Goal: Task Accomplishment & Management: Complete application form

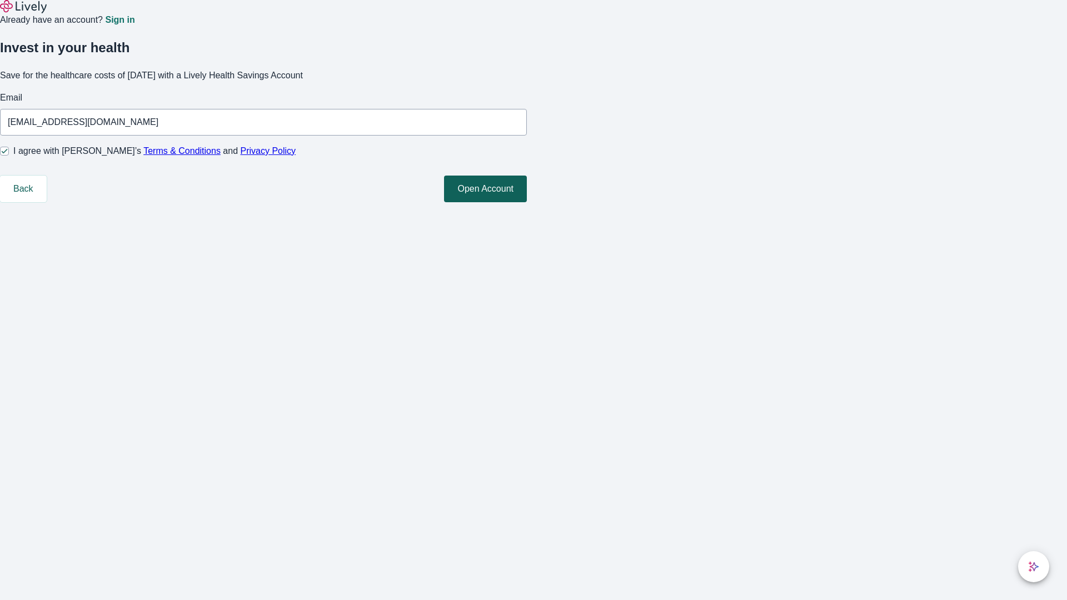
click at [527, 202] on button "Open Account" at bounding box center [485, 189] width 83 height 27
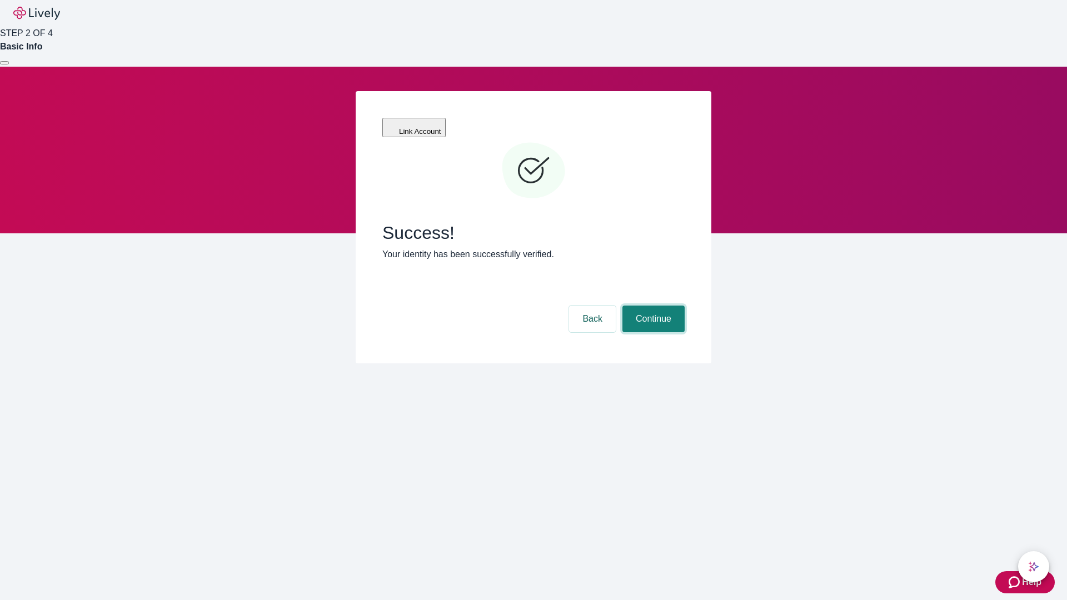
click at [652, 306] on button "Continue" at bounding box center [653, 319] width 62 height 27
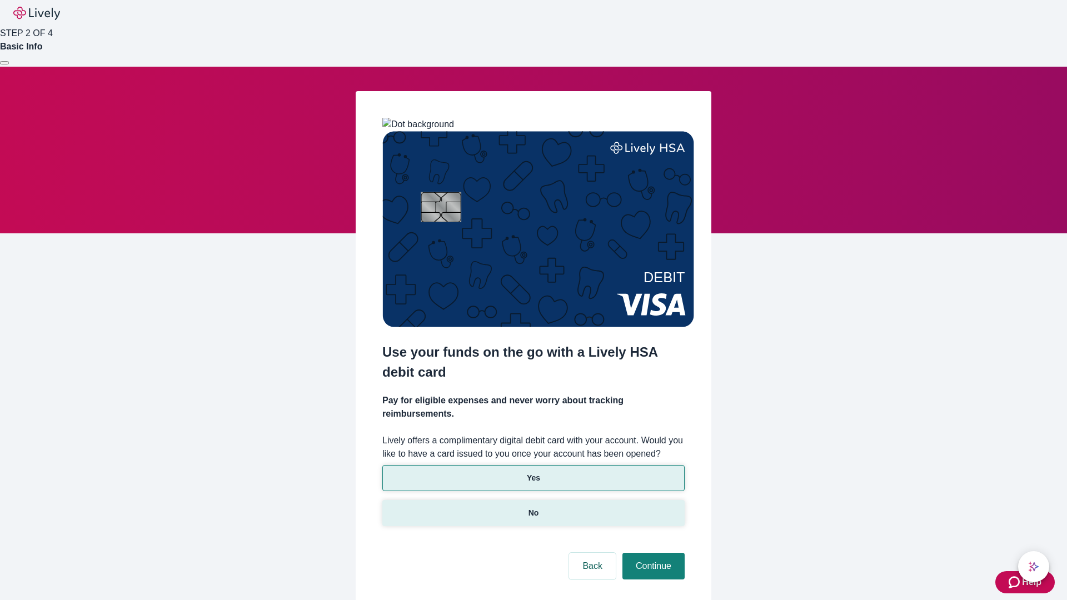
click at [533, 507] on p "No" at bounding box center [534, 513] width 11 height 12
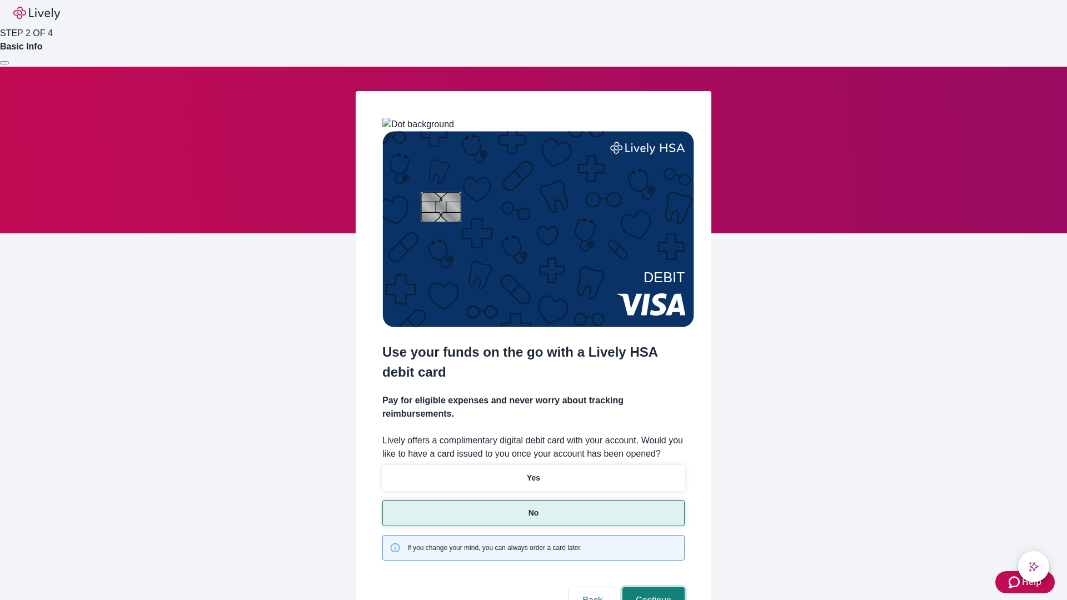
click at [652, 587] on button "Continue" at bounding box center [653, 600] width 62 height 27
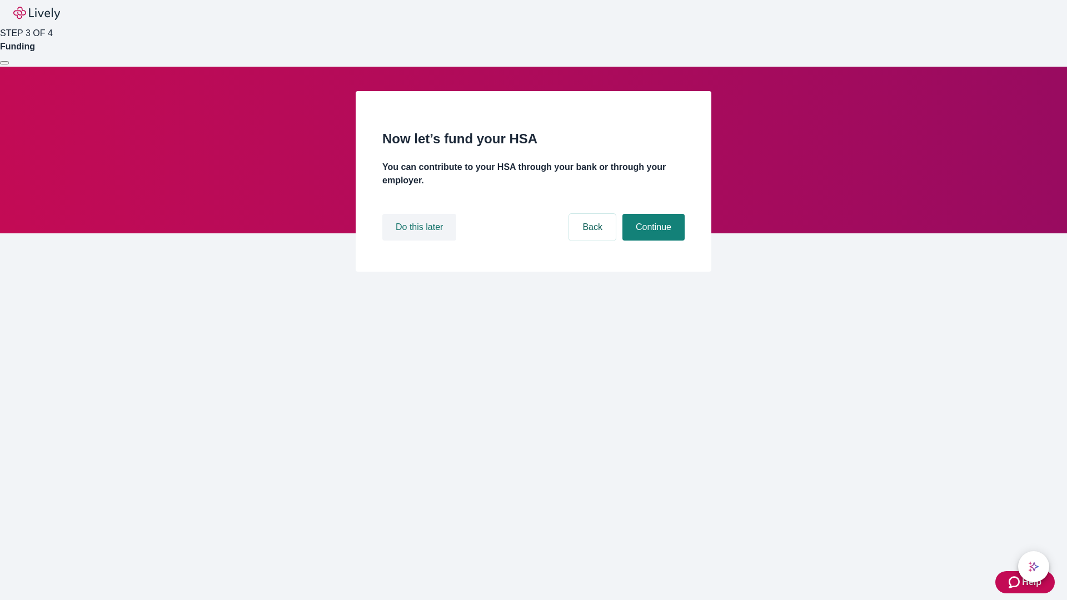
click at [421, 241] on button "Do this later" at bounding box center [419, 227] width 74 height 27
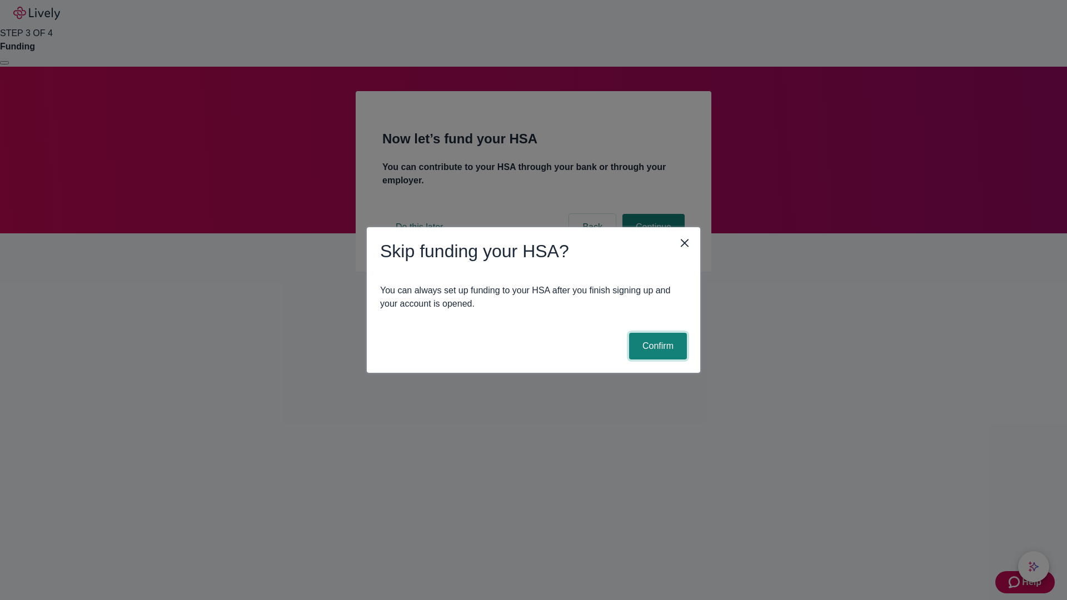
click at [656, 346] on button "Confirm" at bounding box center [658, 346] width 58 height 27
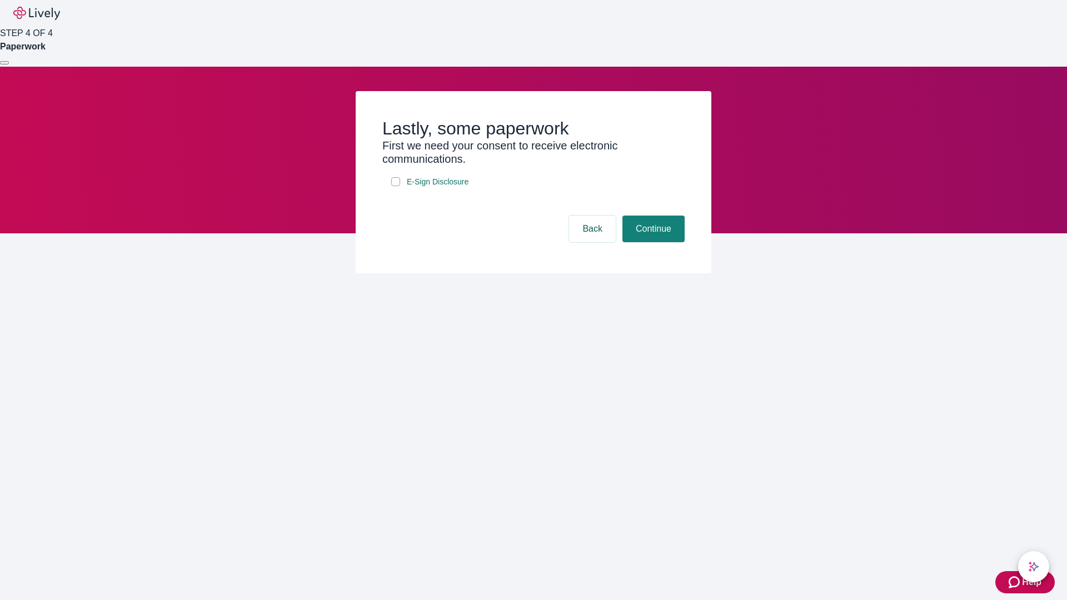
click at [396, 186] on input "E-Sign Disclosure" at bounding box center [395, 181] width 9 height 9
checkbox input "true"
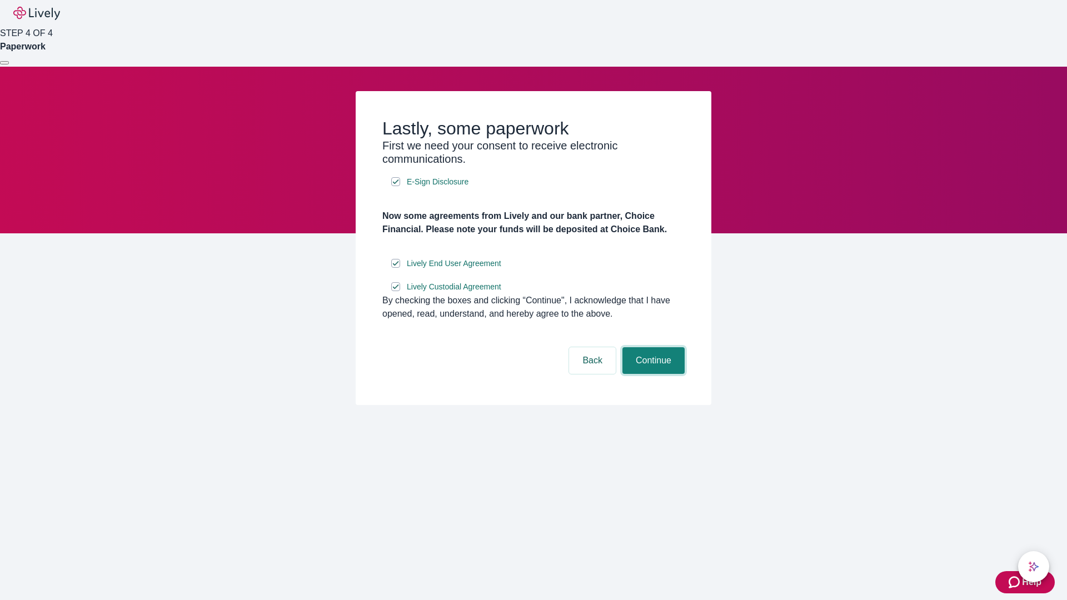
click at [652, 374] on button "Continue" at bounding box center [653, 360] width 62 height 27
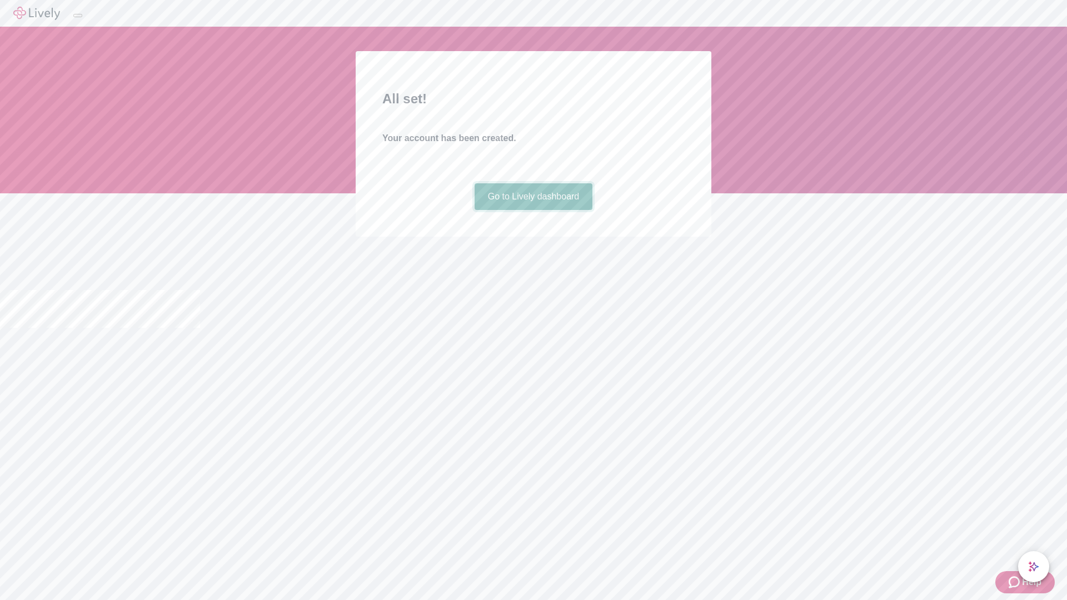
click at [533, 210] on link "Go to Lively dashboard" at bounding box center [534, 196] width 118 height 27
